Goal: Information Seeking & Learning: Learn about a topic

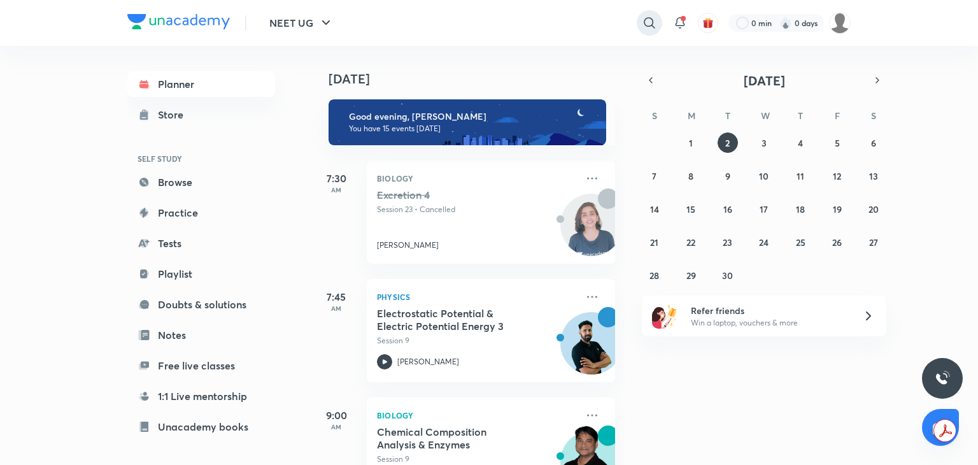
click at [659, 17] on div at bounding box center [649, 22] width 25 height 25
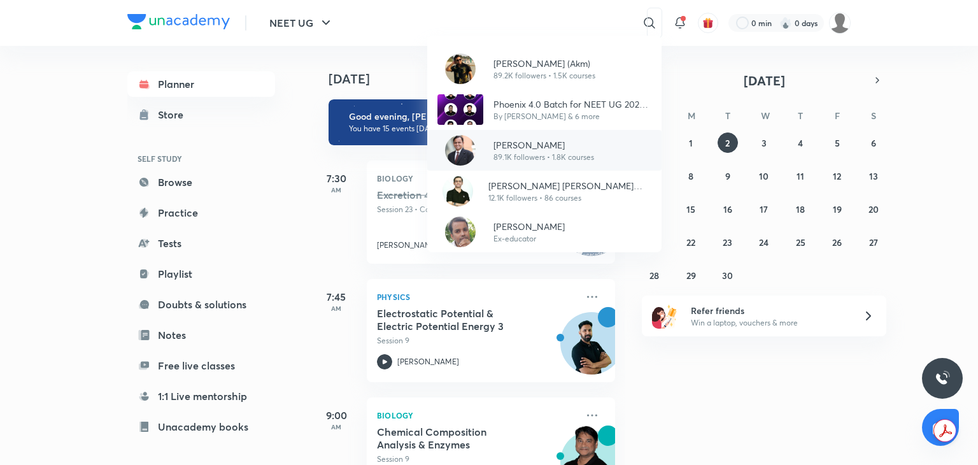
click at [560, 148] on p "[PERSON_NAME]" at bounding box center [544, 144] width 101 height 13
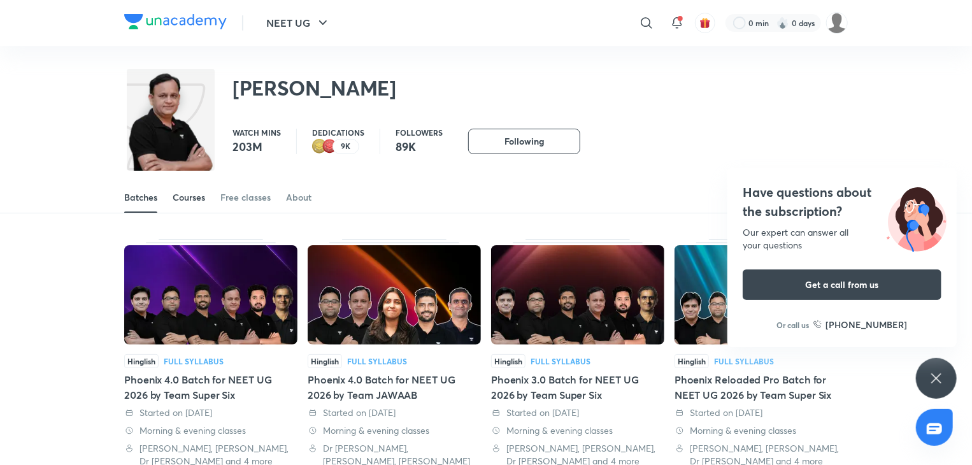
click at [185, 191] on div "Courses" at bounding box center [189, 197] width 32 height 13
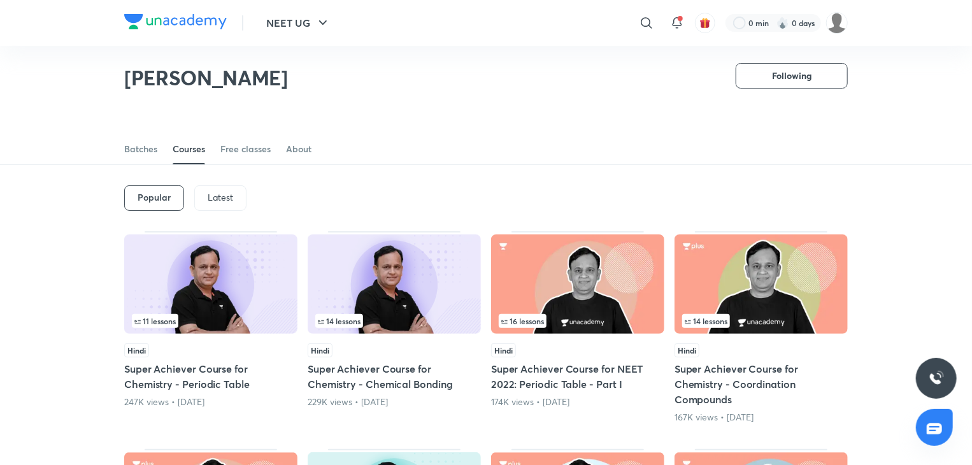
scroll to position [10, 0]
click at [209, 194] on p "Latest" at bounding box center [220, 197] width 25 height 10
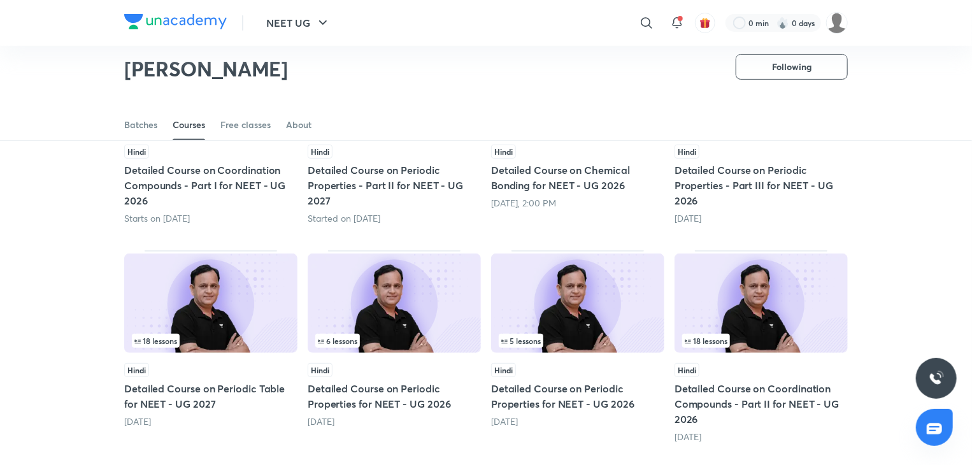
scroll to position [210, 0]
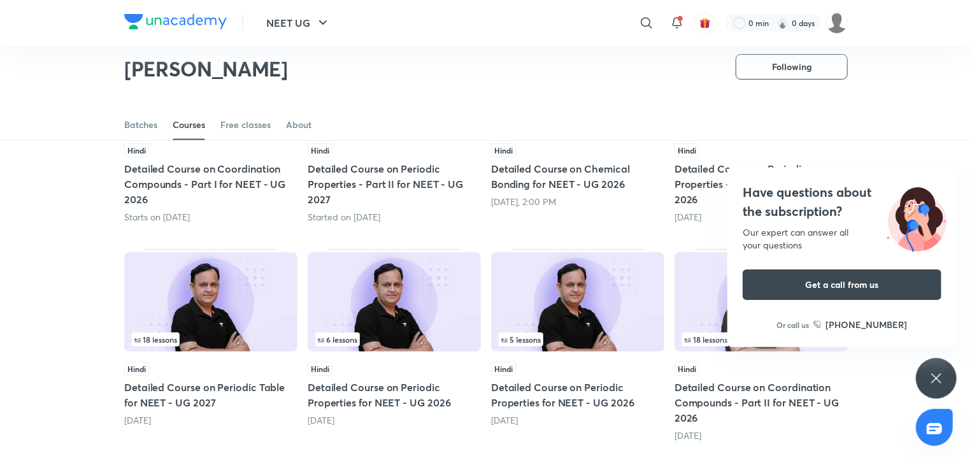
click at [935, 371] on icon at bounding box center [936, 378] width 15 height 15
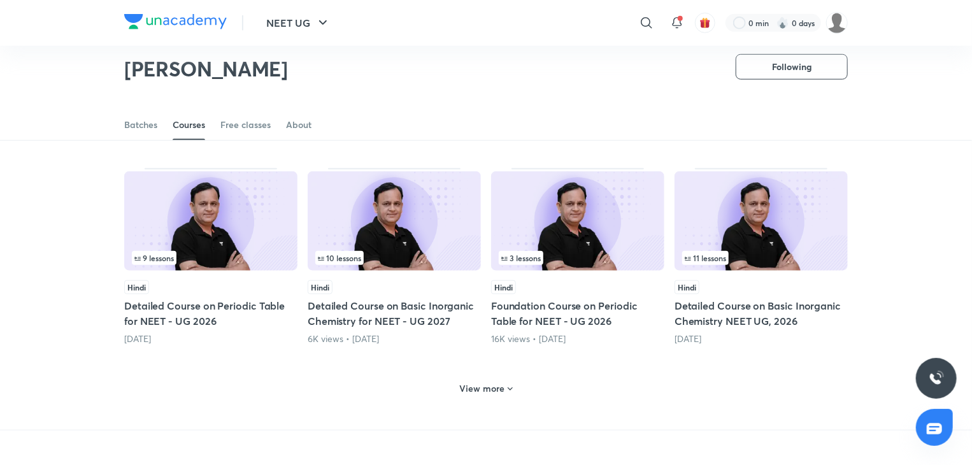
scroll to position [511, 0]
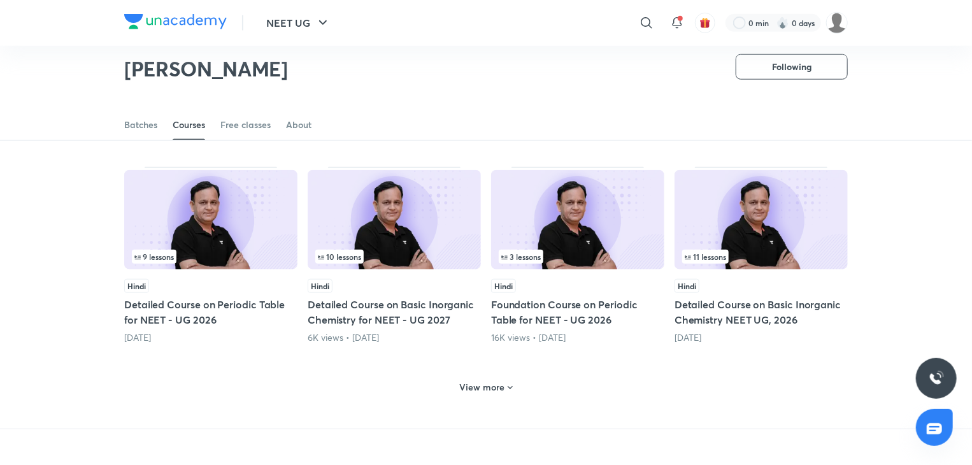
click at [206, 232] on img at bounding box center [210, 219] width 173 height 99
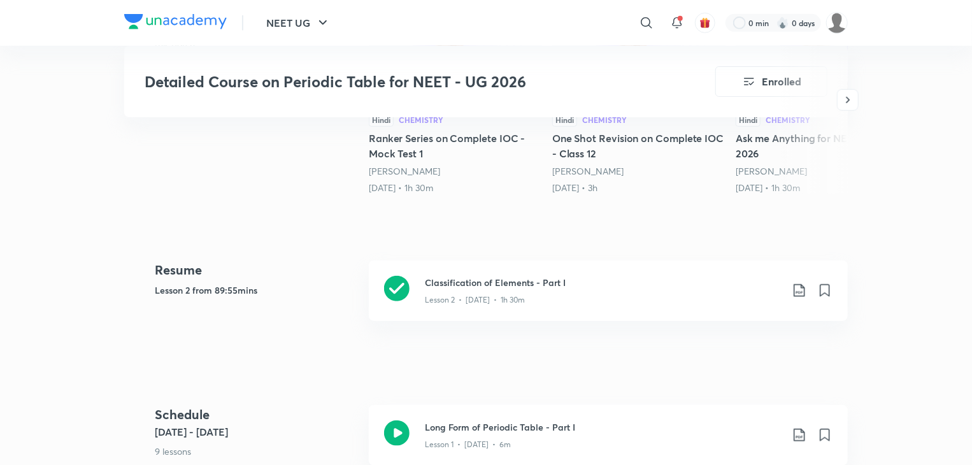
scroll to position [471, 0]
click at [407, 291] on icon at bounding box center [396, 288] width 25 height 25
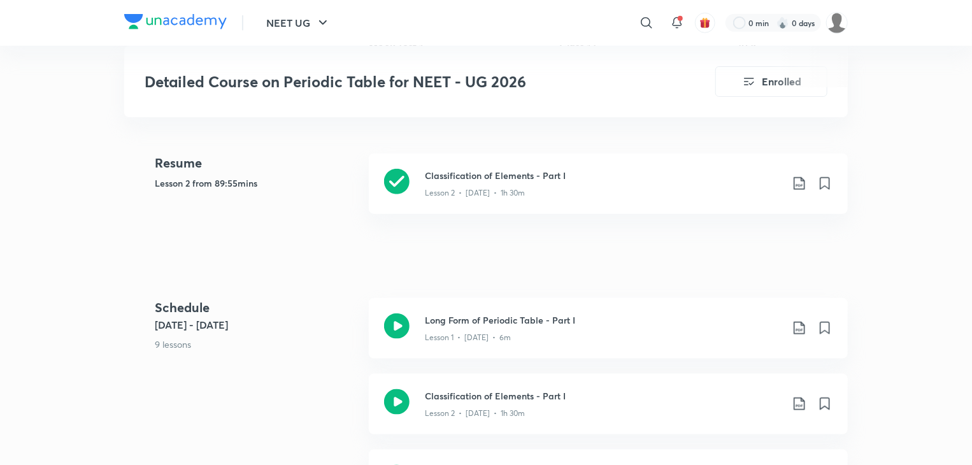
scroll to position [581, 0]
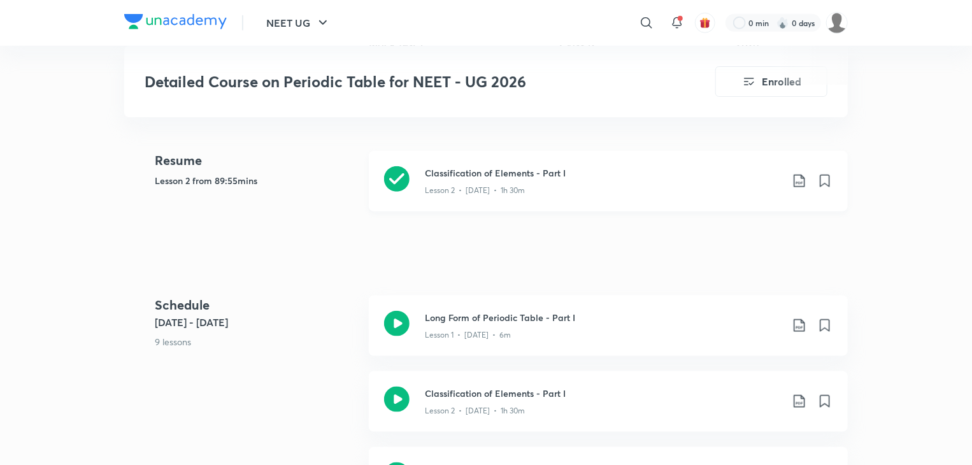
click at [392, 168] on icon at bounding box center [396, 178] width 25 height 25
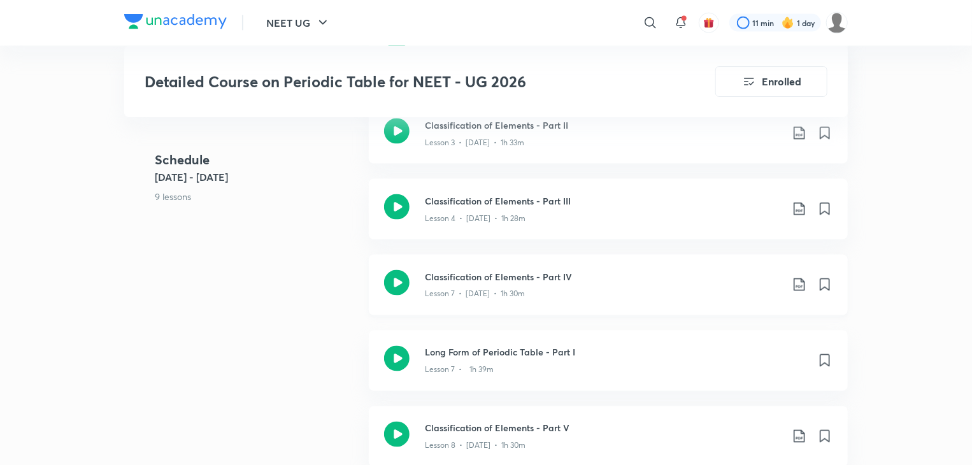
scroll to position [925, 0]
click at [500, 361] on div "Lesson 7 • 1h 39m" at bounding box center [616, 367] width 382 height 17
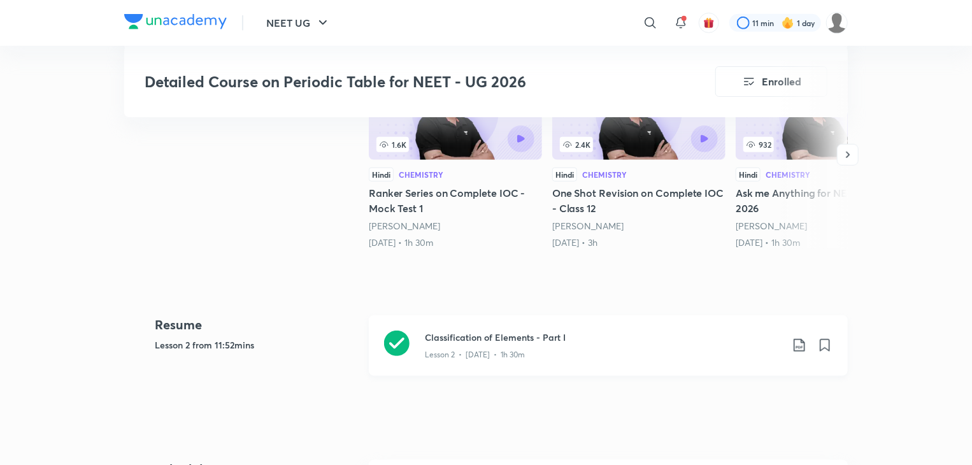
scroll to position [376, 0]
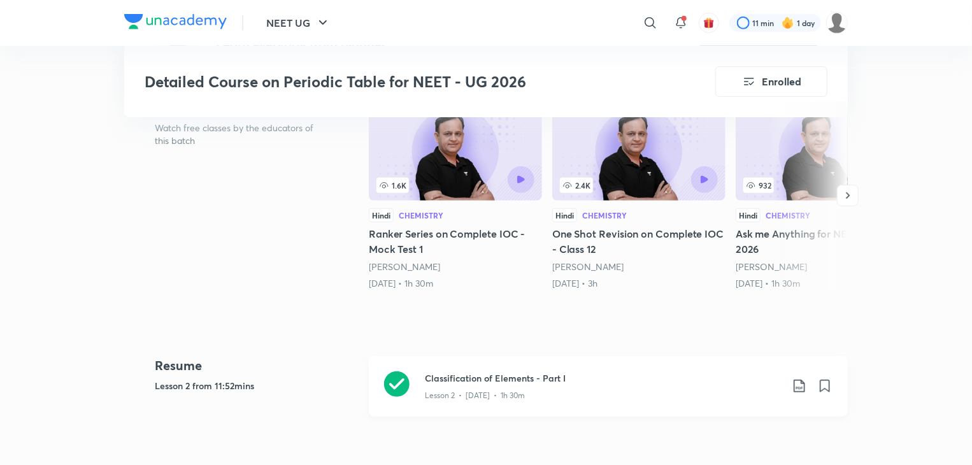
click at [402, 378] on icon at bounding box center [396, 383] width 25 height 25
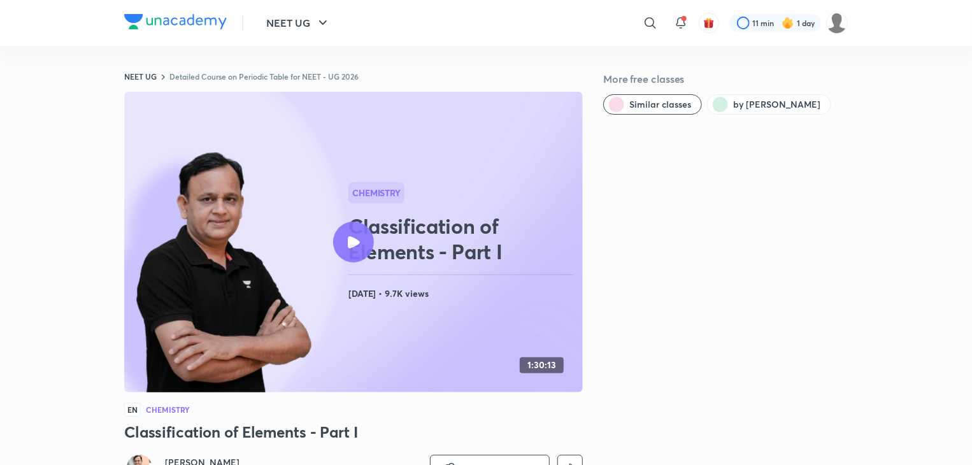
click at [575, 155] on icon at bounding box center [393, 275] width 984 height 627
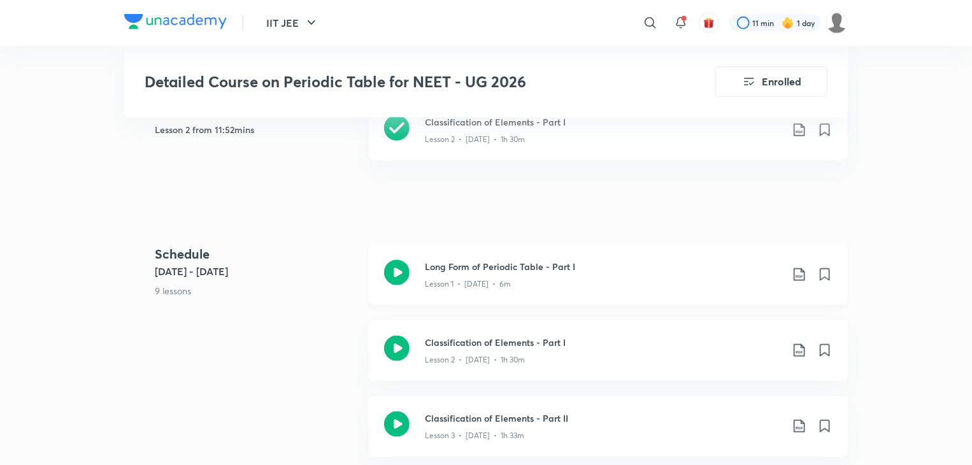
scroll to position [648, 0]
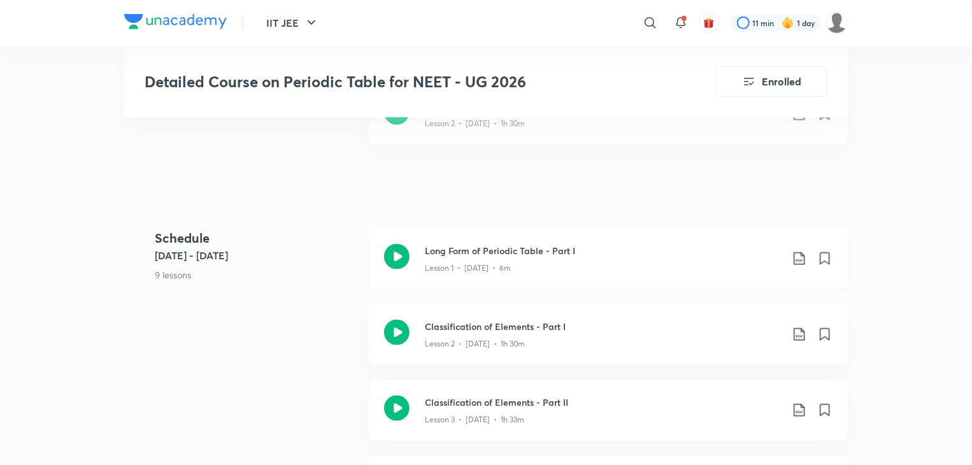
click at [397, 266] on icon at bounding box center [396, 256] width 25 height 25
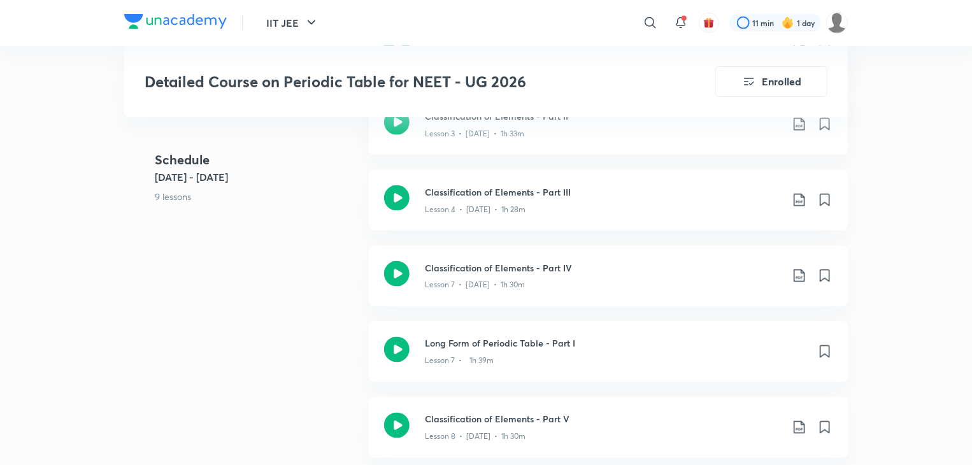
scroll to position [933, 0]
click at [408, 347] on icon at bounding box center [396, 350] width 25 height 25
